Goal: Information Seeking & Learning: Learn about a topic

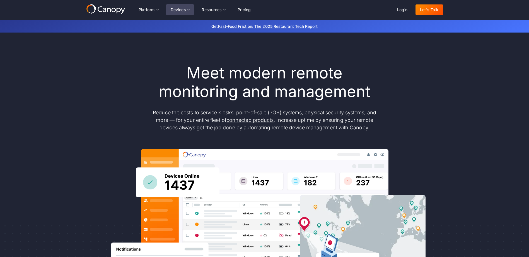
click at [179, 10] on div "Devices" at bounding box center [178, 10] width 15 height 4
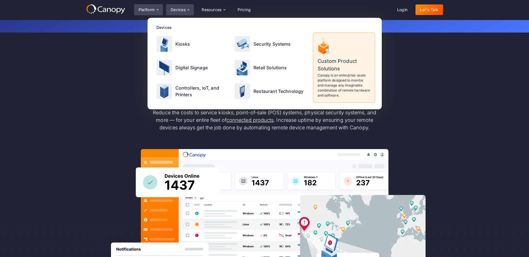
click at [150, 11] on div "Platform" at bounding box center [146, 10] width 16 height 4
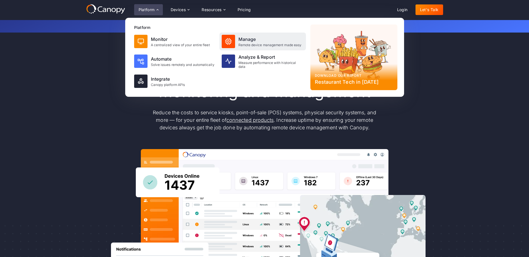
click at [254, 40] on div "Manage" at bounding box center [269, 39] width 63 height 7
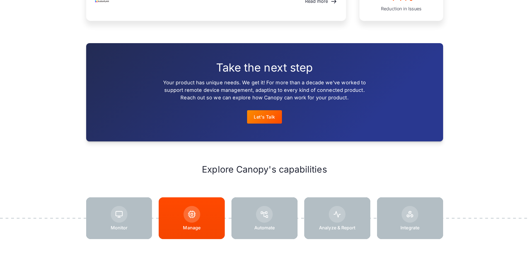
scroll to position [669, 0]
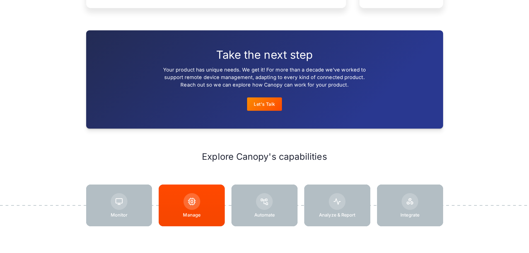
click at [277, 197] on div at bounding box center [264, 206] width 66 height 42
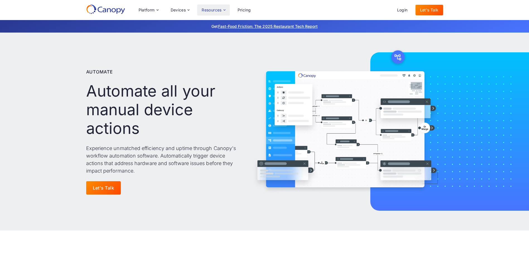
click at [213, 11] on div "Resources" at bounding box center [211, 10] width 20 height 4
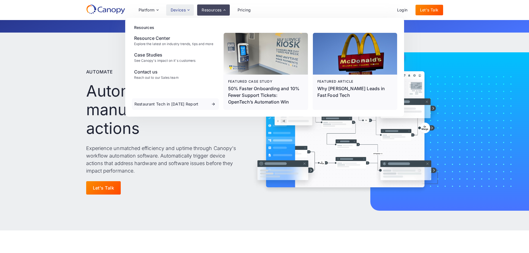
click at [180, 8] on div "Devices" at bounding box center [178, 10] width 15 height 4
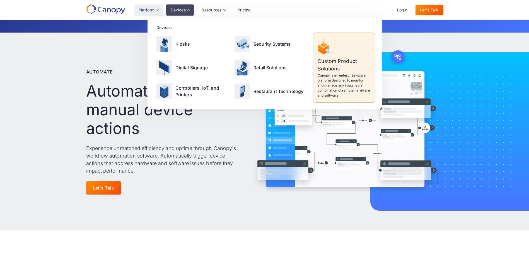
click at [149, 10] on div "Platform" at bounding box center [146, 10] width 16 height 4
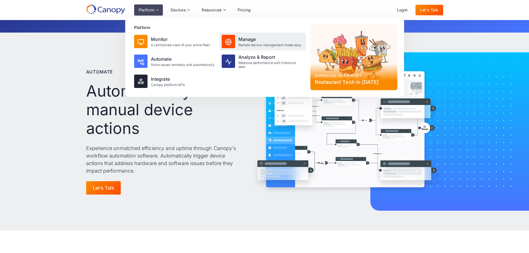
click at [251, 42] on div "Manage" at bounding box center [269, 39] width 63 height 7
